Goal: Information Seeking & Learning: Check status

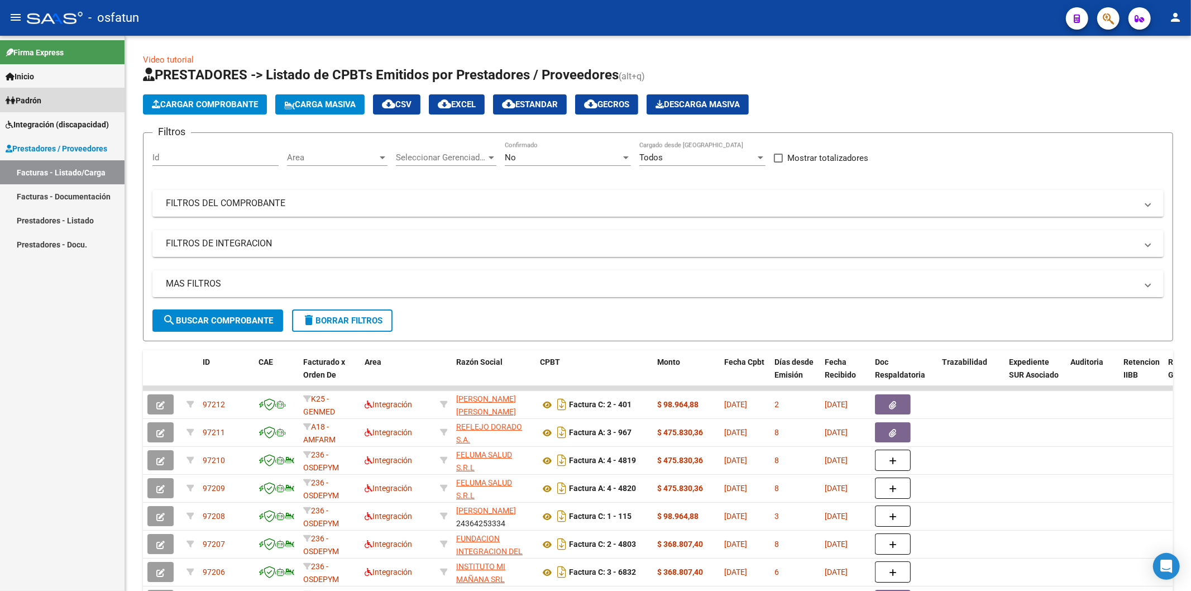
click at [40, 99] on span "Padrón" at bounding box center [24, 100] width 36 height 12
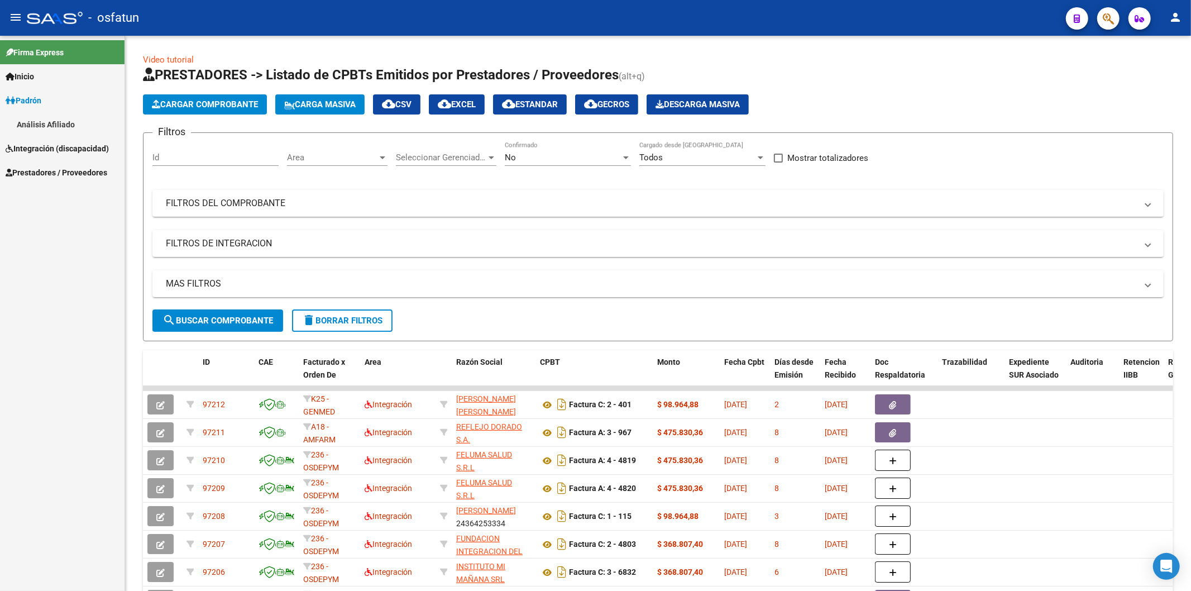
click at [54, 126] on link "Análisis Afiliado" at bounding box center [62, 124] width 124 height 24
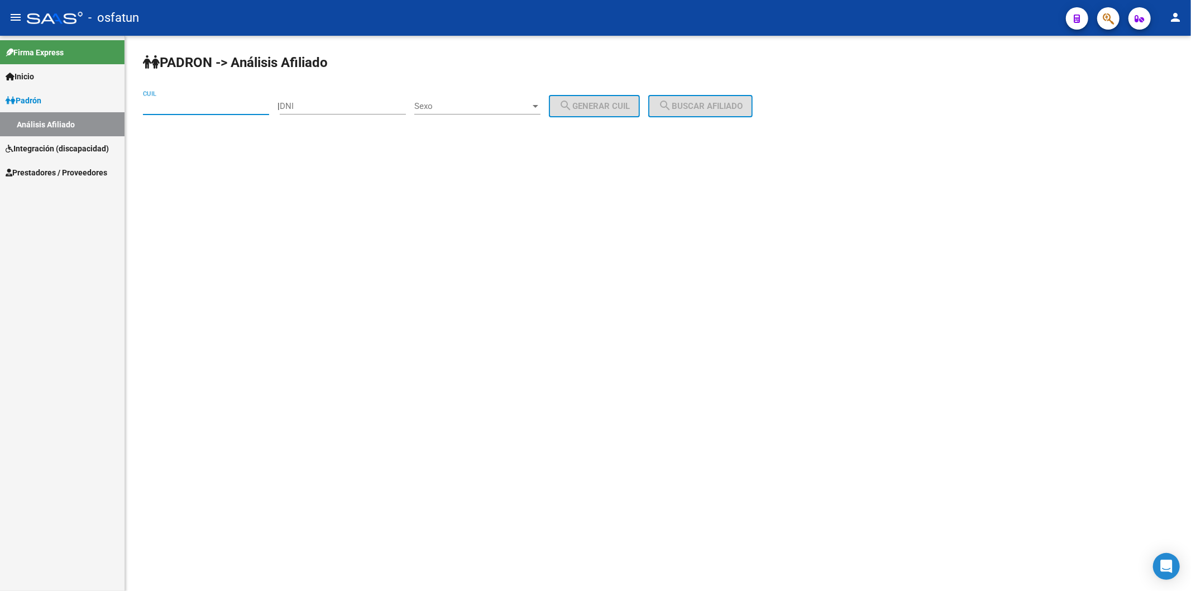
paste input "20-31840431-4"
type input "20-31840431-4"
click at [696, 112] on button "search Buscar afiliado" at bounding box center [700, 106] width 104 height 22
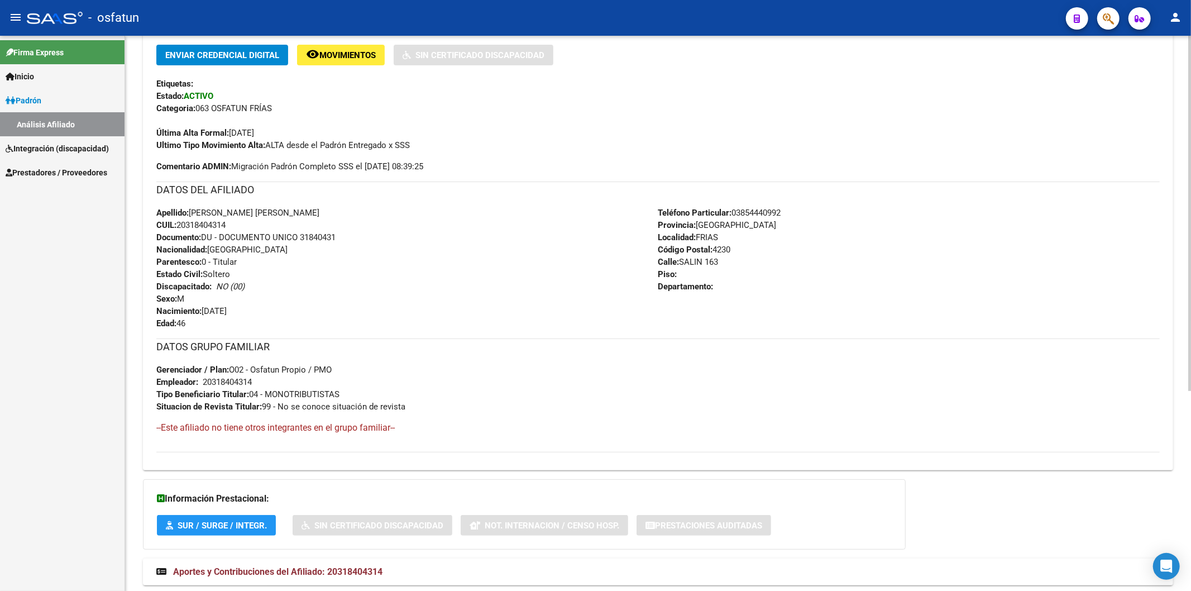
scroll to position [310, 0]
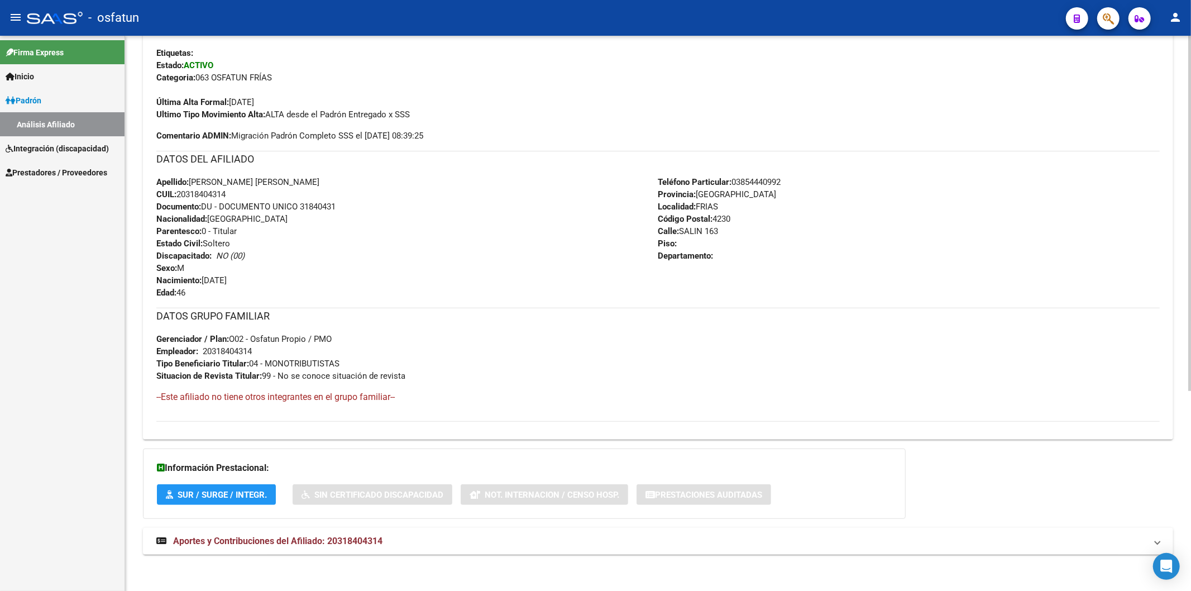
click at [320, 207] on span "Documento: DU - DOCUMENTO UNICO 31840431" at bounding box center [245, 207] width 179 height 10
copy span "31840431"
drag, startPoint x: 76, startPoint y: 339, endPoint x: 97, endPoint y: 314, distance: 32.5
click at [76, 339] on div "Firma Express Inicio Calendario SSS Instructivos Contacto OS Padrón Análisis Af…" at bounding box center [62, 313] width 124 height 555
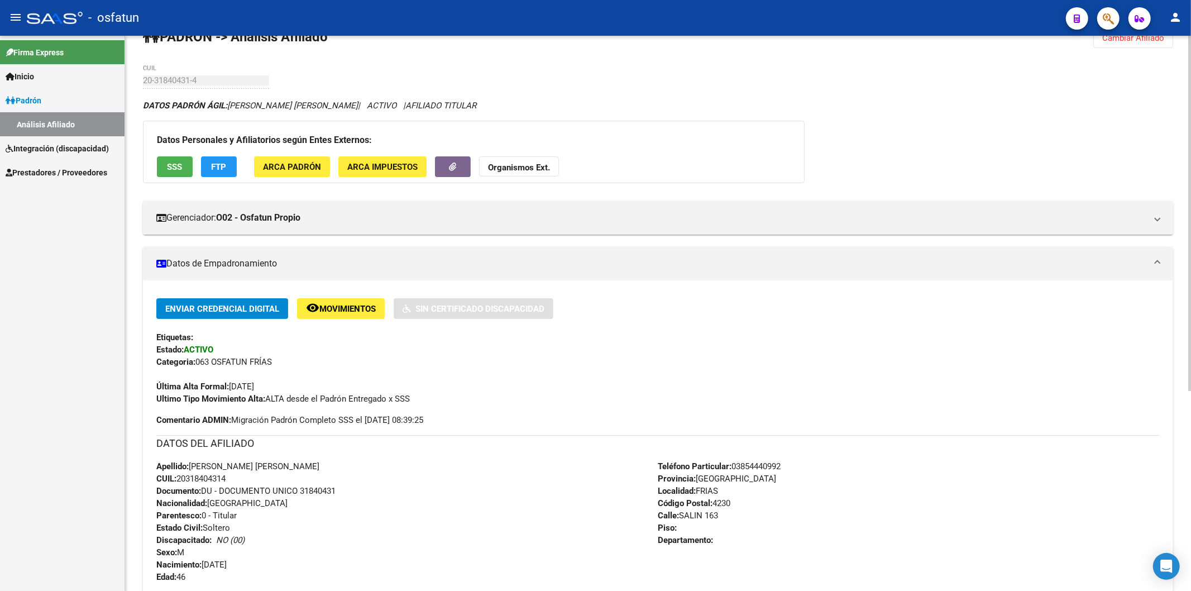
scroll to position [0, 0]
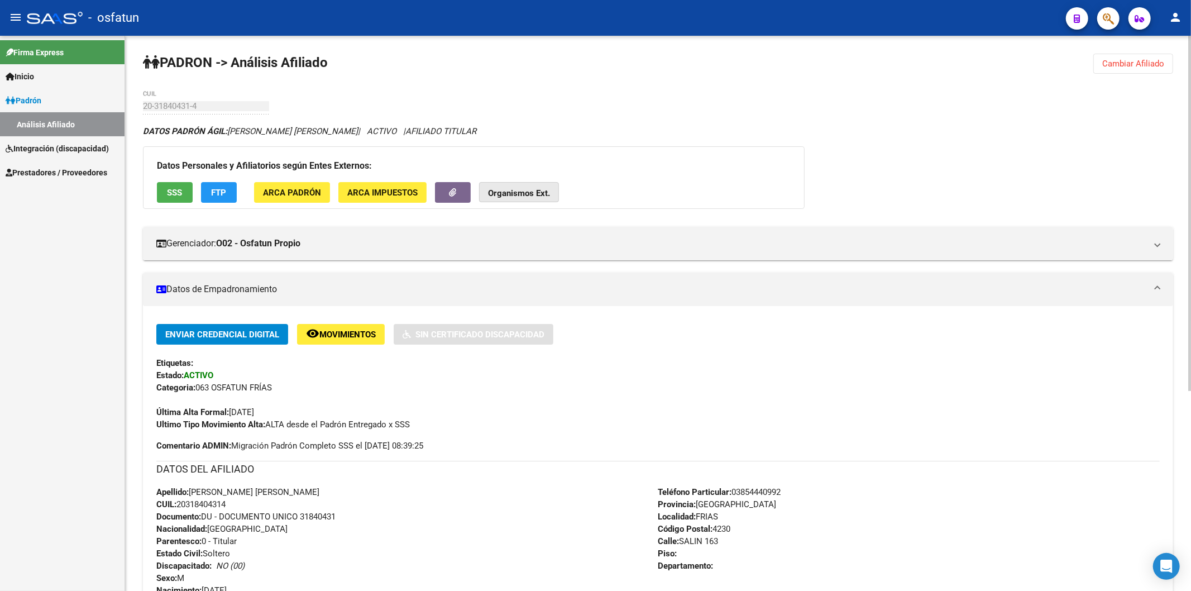
click at [515, 197] on strong "Organismos Ext." at bounding box center [519, 193] width 62 height 10
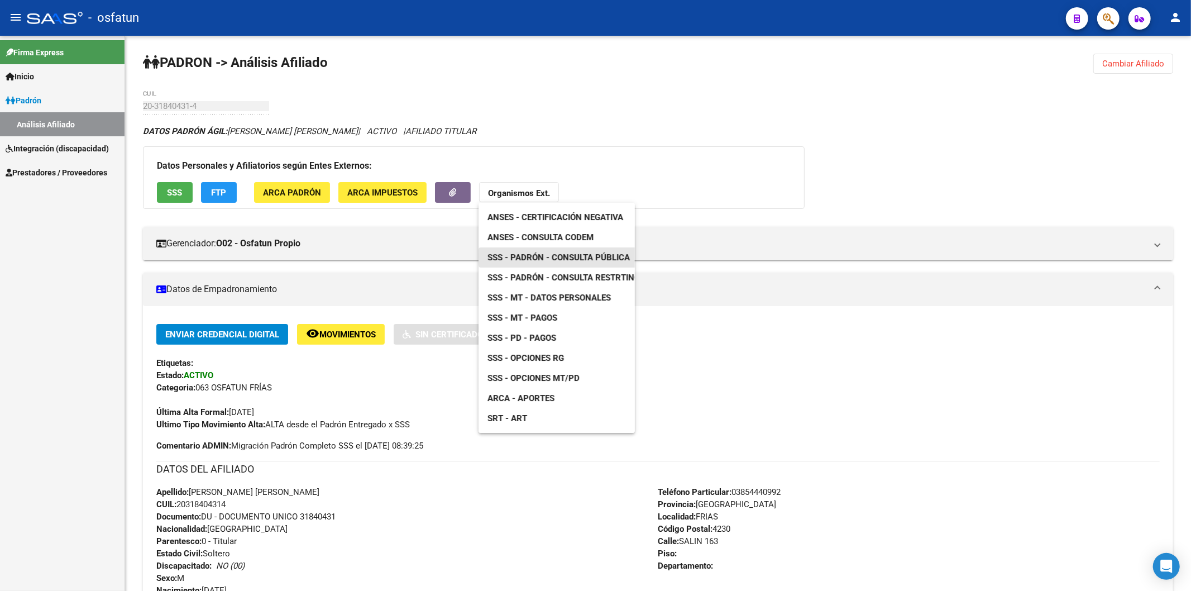
click at [578, 255] on span "SSS - Padrón - Consulta Pública" at bounding box center [558, 257] width 142 height 10
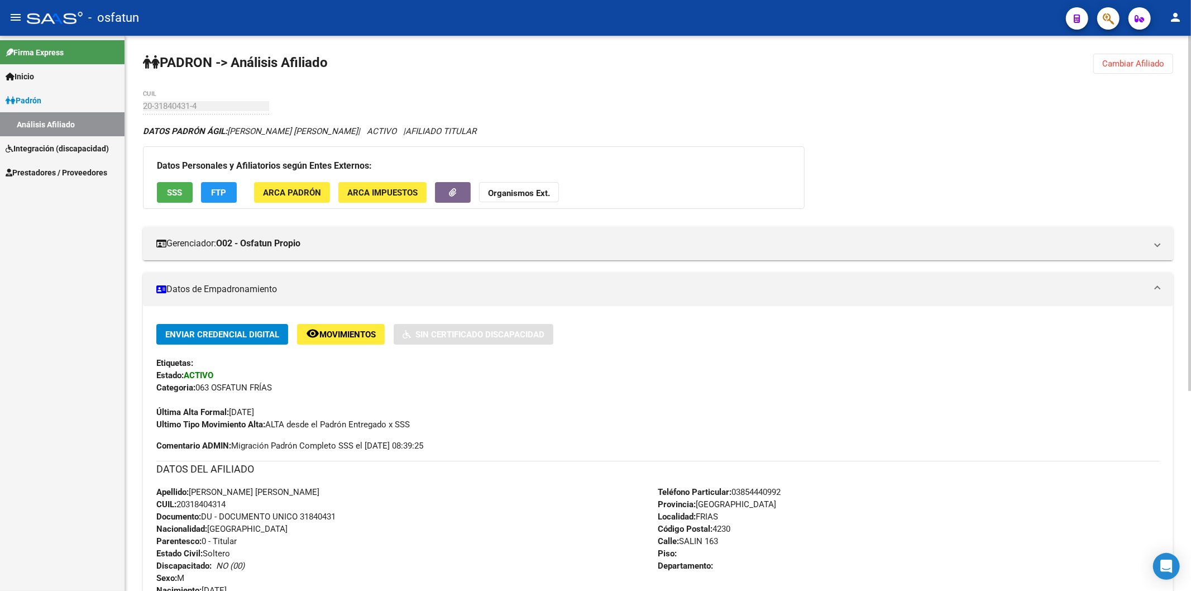
click at [537, 196] on strong "Organismos Ext." at bounding box center [519, 193] width 62 height 10
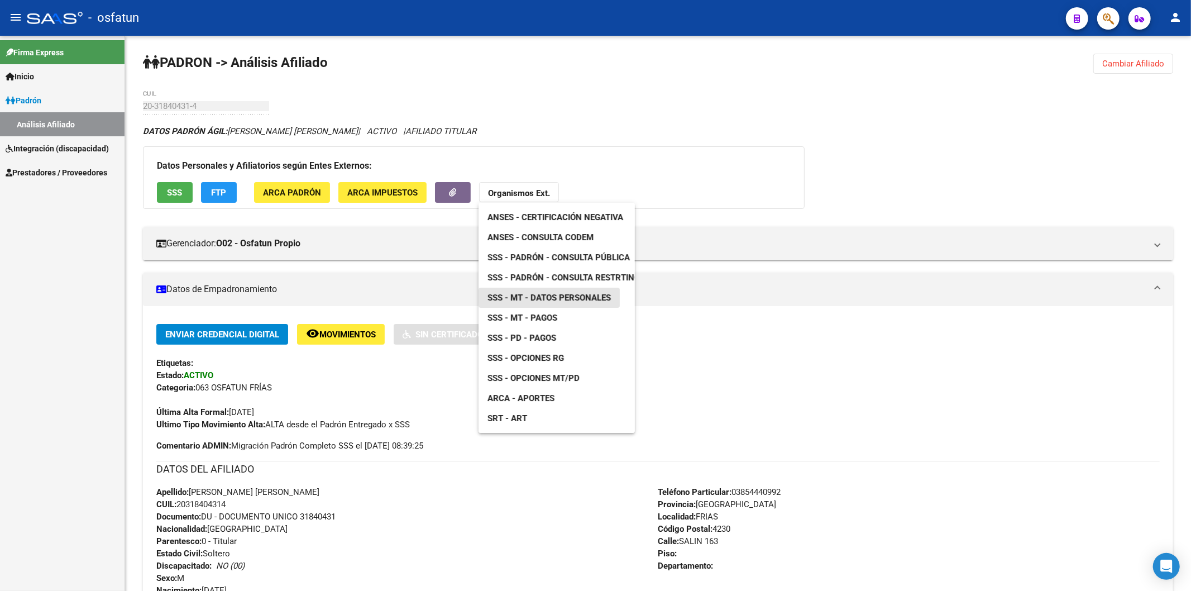
click at [554, 294] on span "SSS - MT - Datos Personales" at bounding box center [548, 298] width 123 height 10
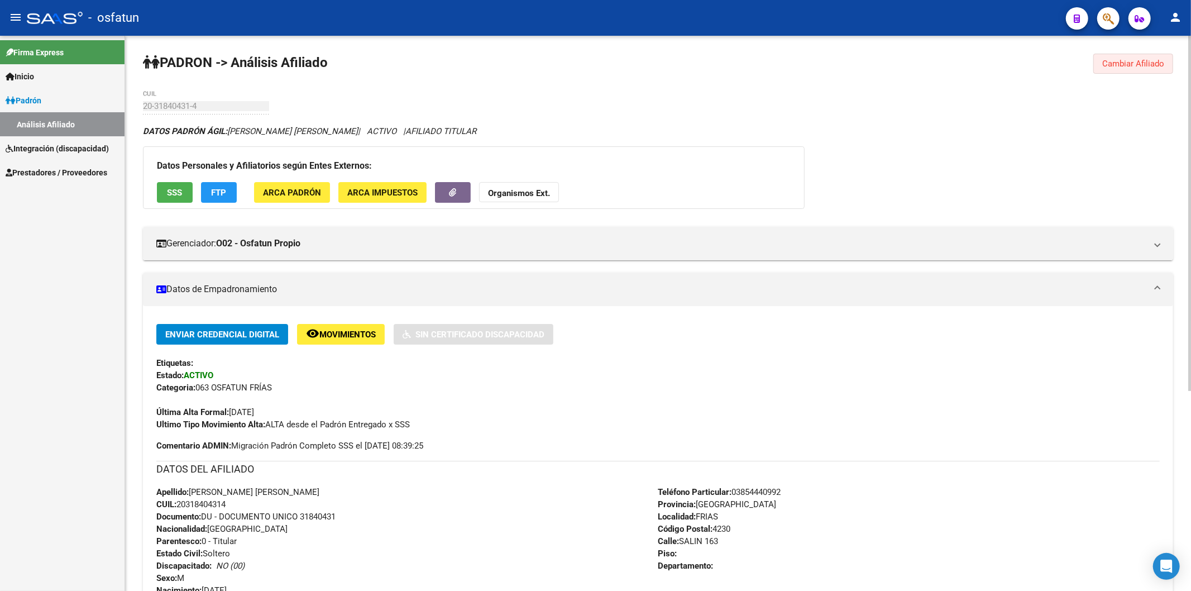
click at [1132, 59] on span "Cambiar Afiliado" at bounding box center [1133, 64] width 62 height 10
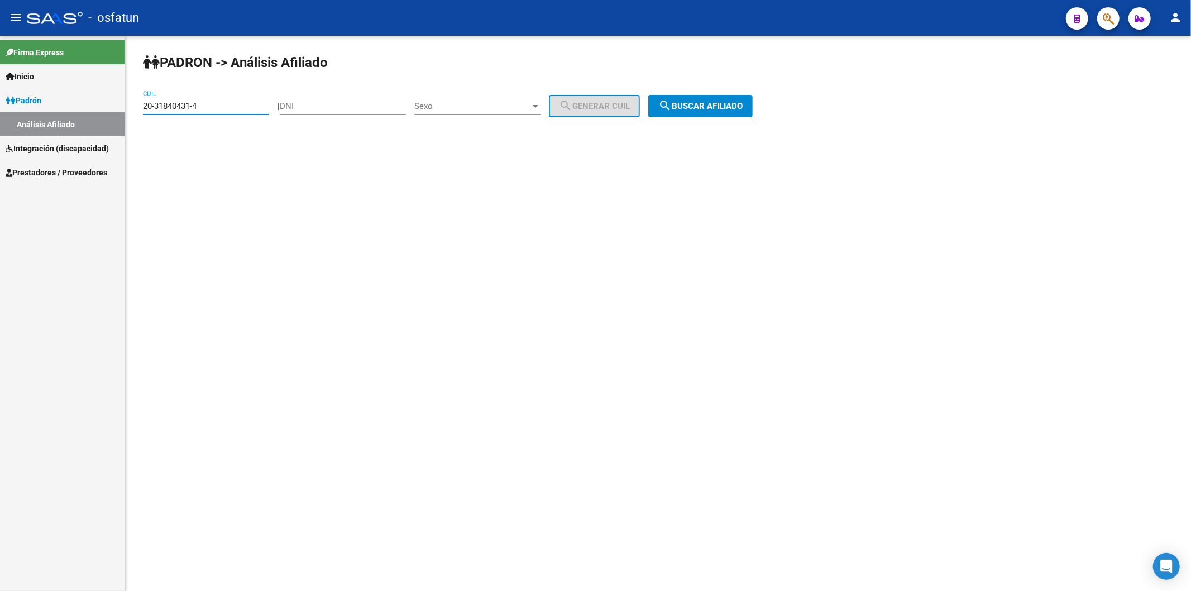
drag, startPoint x: 225, startPoint y: 106, endPoint x: 77, endPoint y: 104, distance: 147.9
click at [77, 104] on mat-sidenav-container "Firma Express Inicio Calendario SSS Instructivos Contacto OS Padrón Análisis Af…" at bounding box center [595, 313] width 1191 height 555
paste input "20-23159239-4"
type input "20-23159239-4"
click at [717, 94] on div "PADRON -> Análisis Afiliado 20-23159239-4 CUIL | DNI Sexo Sexo search Generar C…" at bounding box center [658, 94] width 1066 height 117
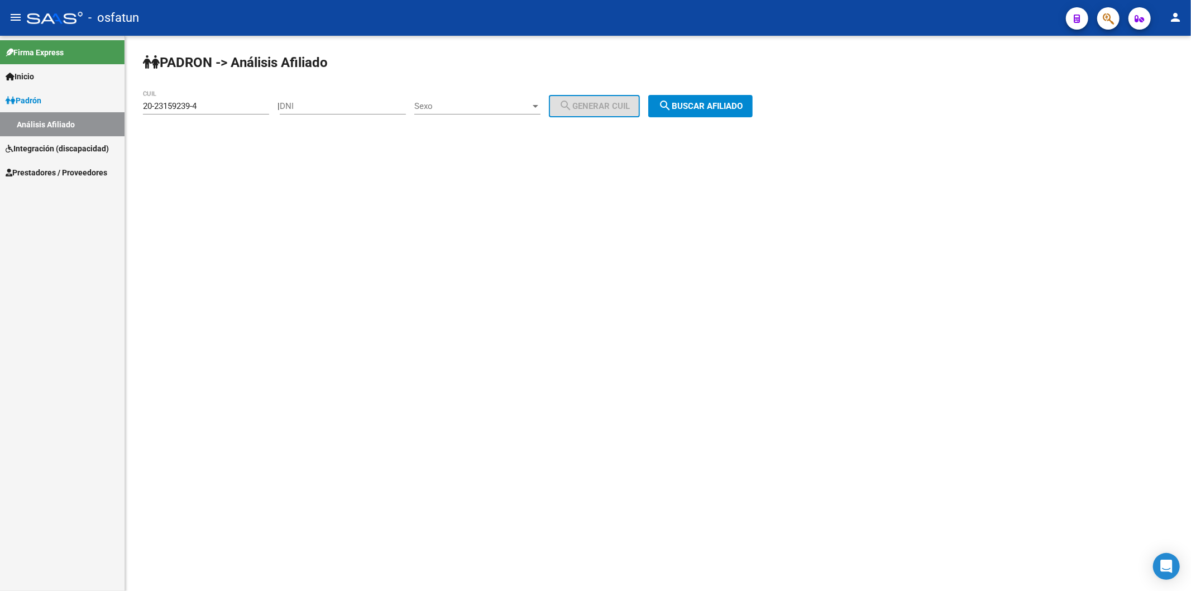
click at [716, 105] on span "search Buscar afiliado" at bounding box center [700, 106] width 84 height 10
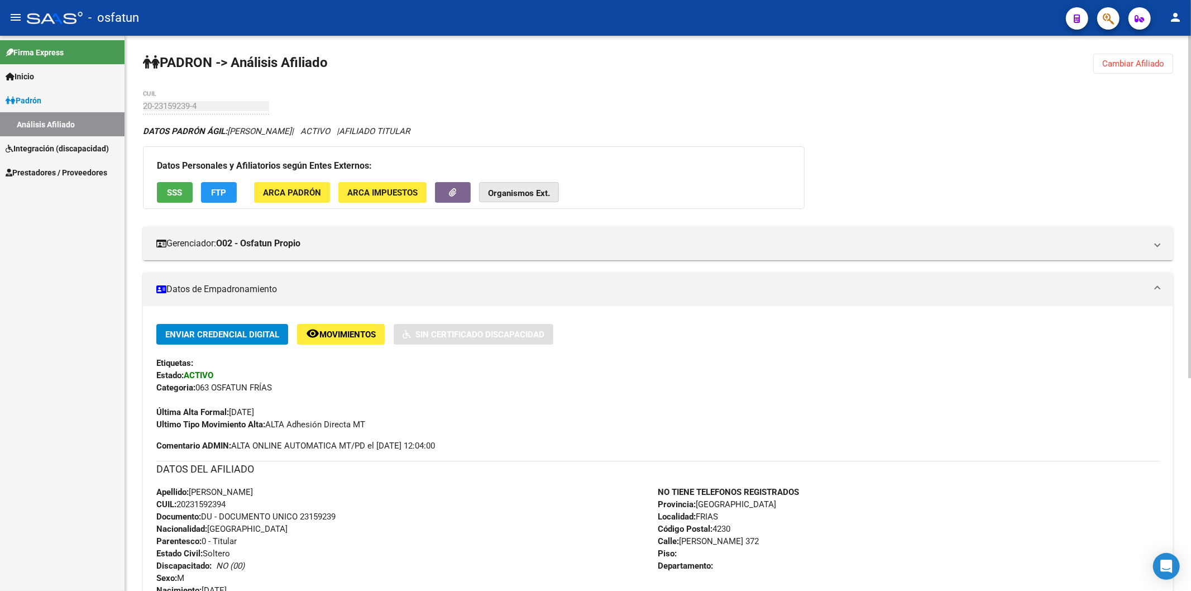
click at [515, 193] on strong "Organismos Ext." at bounding box center [519, 193] width 62 height 10
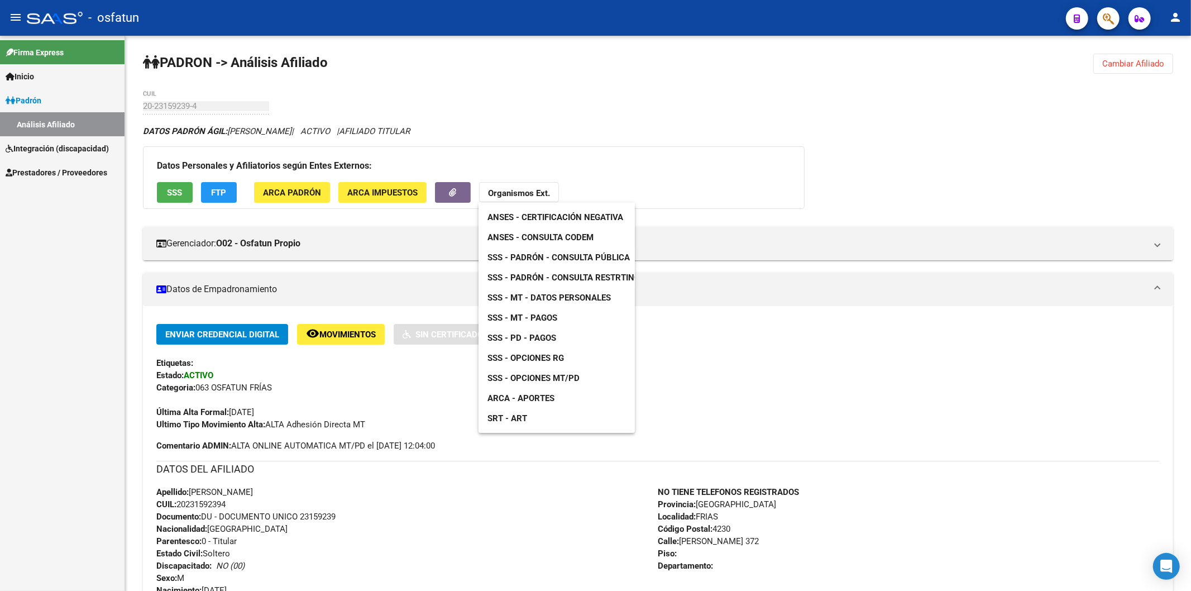
click at [572, 255] on span "SSS - Padrón - Consulta Pública" at bounding box center [558, 257] width 142 height 10
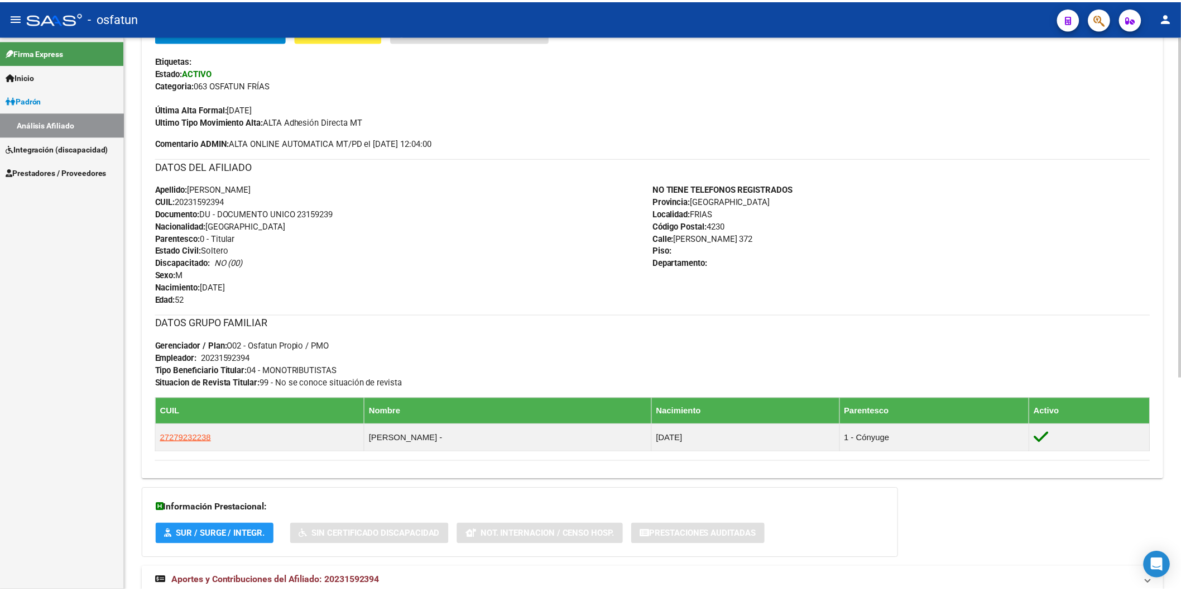
scroll to position [346, 0]
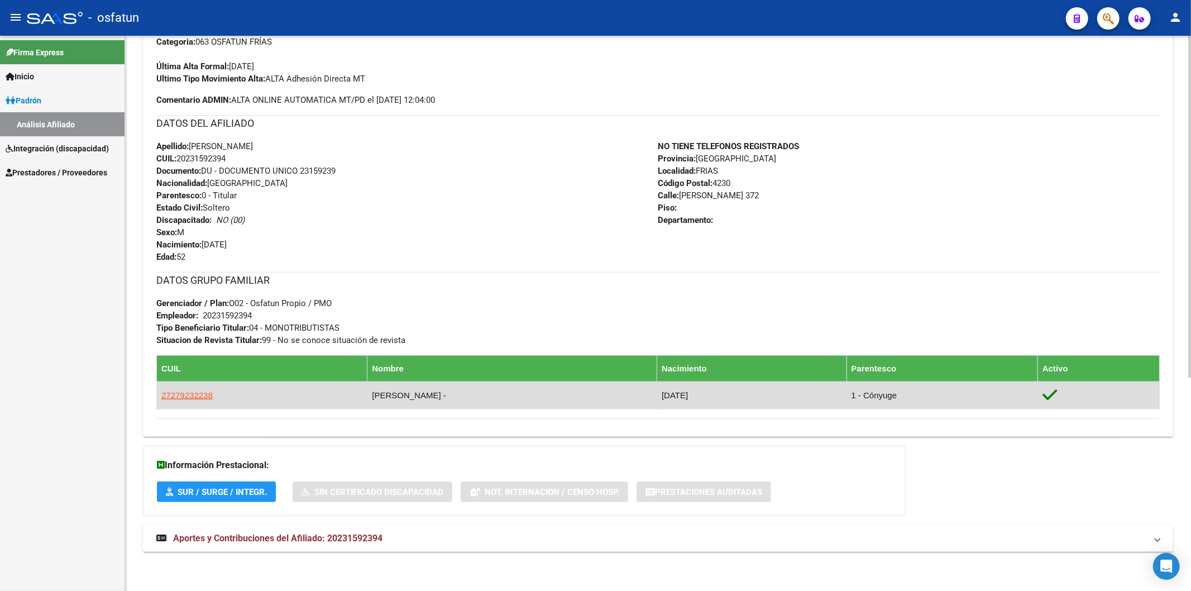
click at [210, 392] on td "27279232238" at bounding box center [262, 394] width 210 height 27
click at [183, 395] on span "27279232238" at bounding box center [186, 394] width 51 height 9
